Goal: Register for event/course

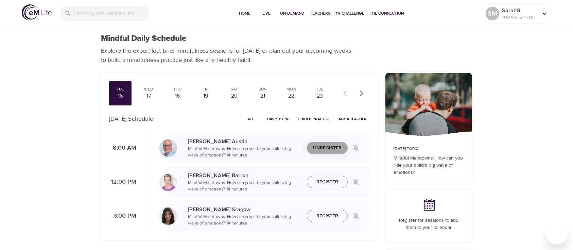
click at [338, 145] on span "Unregister" at bounding box center [327, 148] width 29 height 8
click at [363, 90] on icon "button" at bounding box center [361, 93] width 7 height 7
click at [364, 91] on icon "button" at bounding box center [361, 93] width 7 height 7
click at [148, 87] on div "Wed" at bounding box center [148, 89] width 17 height 6
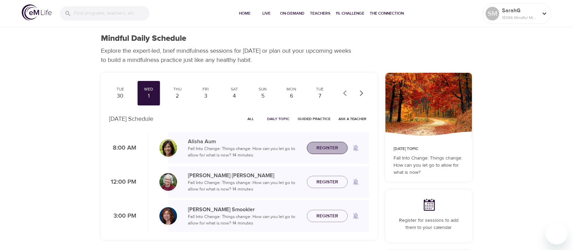
click at [335, 147] on span "Register" at bounding box center [327, 148] width 22 height 8
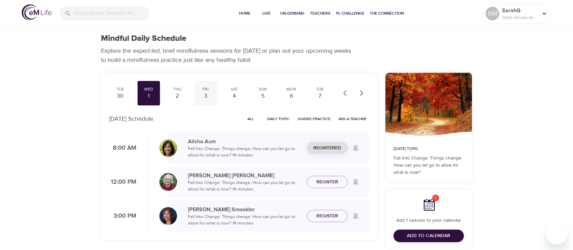
click at [207, 88] on div "Fri" at bounding box center [205, 89] width 17 height 6
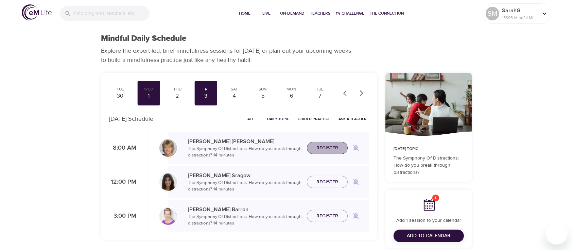
click at [337, 146] on span "Register" at bounding box center [327, 148] width 22 height 8
click at [288, 91] on div "Mon" at bounding box center [291, 89] width 17 height 6
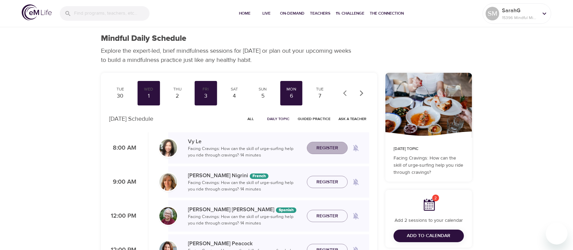
click at [326, 147] on span "Register" at bounding box center [327, 148] width 22 height 8
click at [322, 95] on div "7" at bounding box center [319, 96] width 17 height 8
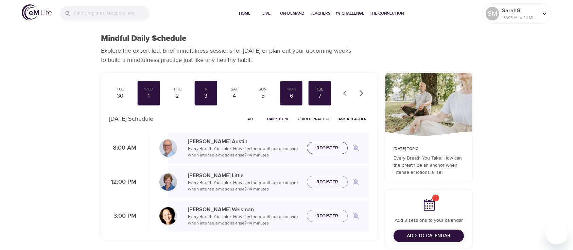
click at [324, 149] on span "Register" at bounding box center [327, 148] width 22 height 8
click at [358, 90] on icon "button" at bounding box center [361, 93] width 7 height 7
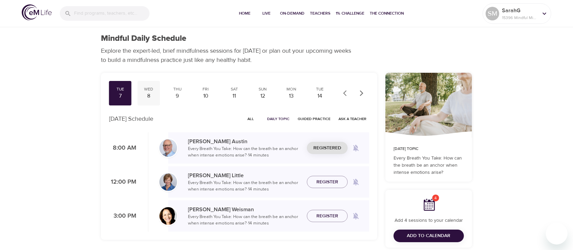
click at [148, 90] on div "Wed" at bounding box center [148, 89] width 17 height 6
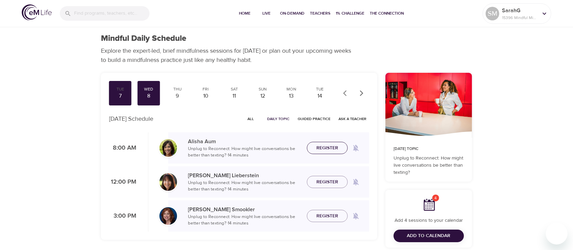
click at [331, 148] on span "Register" at bounding box center [327, 148] width 22 height 8
click at [175, 97] on div "9" at bounding box center [177, 96] width 17 height 8
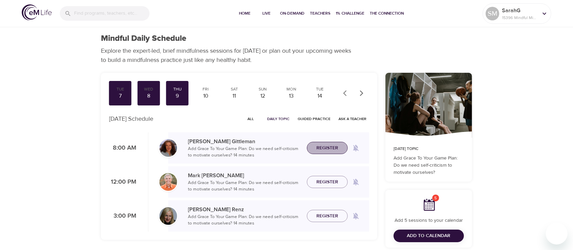
click at [324, 145] on span "Register" at bounding box center [327, 148] width 22 height 8
click at [205, 92] on div "10" at bounding box center [205, 96] width 17 height 8
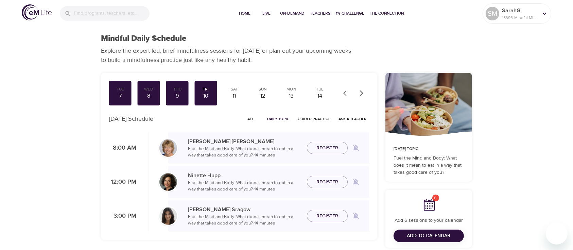
click at [331, 146] on span "Register" at bounding box center [327, 148] width 22 height 8
click at [291, 93] on div "13" at bounding box center [291, 96] width 17 height 8
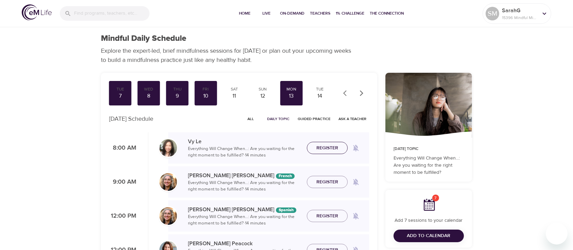
click at [328, 148] on span "Register" at bounding box center [327, 148] width 22 height 8
click at [315, 93] on div "14" at bounding box center [319, 96] width 17 height 8
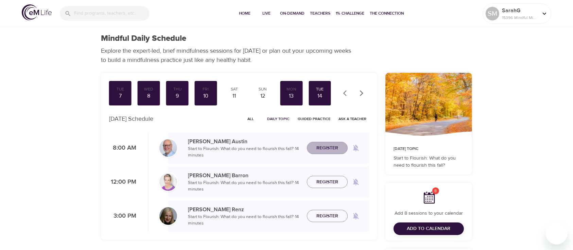
click at [326, 146] on span "Register" at bounding box center [327, 148] width 22 height 8
click at [362, 89] on button "button" at bounding box center [361, 93] width 15 height 15
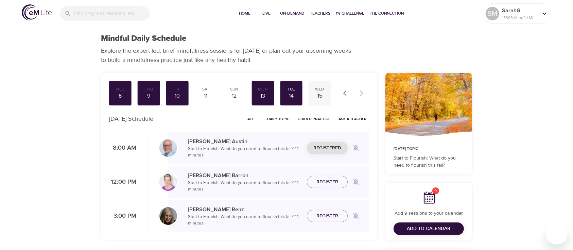
click at [315, 93] on div "15" at bounding box center [319, 96] width 17 height 8
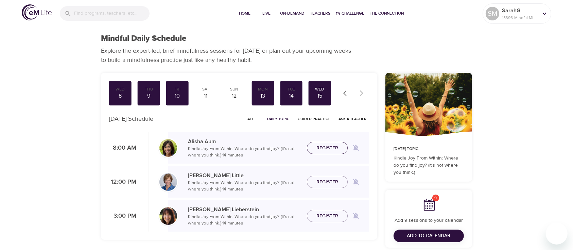
click at [325, 144] on span "Register" at bounding box center [327, 148] width 22 height 8
click at [440, 234] on span "Add to Calendar" at bounding box center [428, 235] width 43 height 8
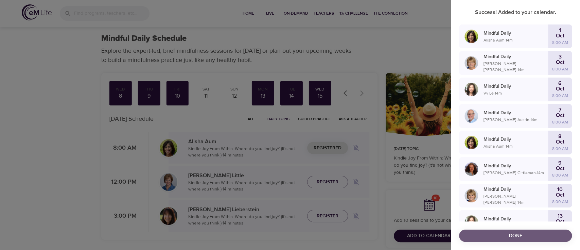
click at [494, 230] on button "Done" at bounding box center [515, 235] width 113 height 13
